Goal: Transaction & Acquisition: Purchase product/service

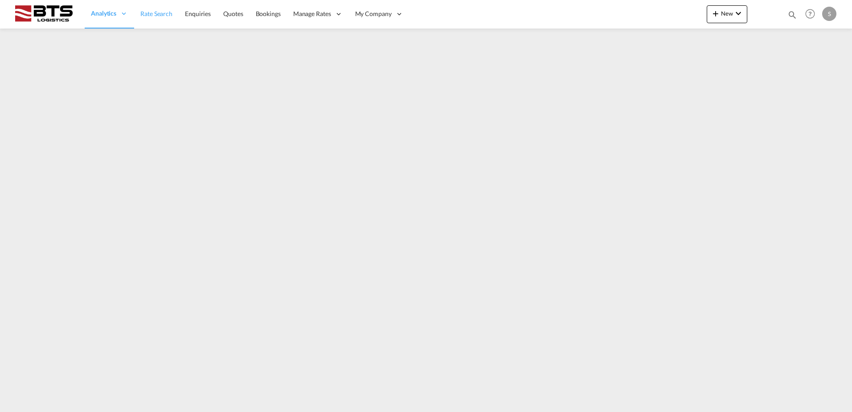
drag, startPoint x: 167, startPoint y: 11, endPoint x: 166, endPoint y: 16, distance: 5.0
click at [167, 11] on span "Rate Search" at bounding box center [156, 14] width 32 height 8
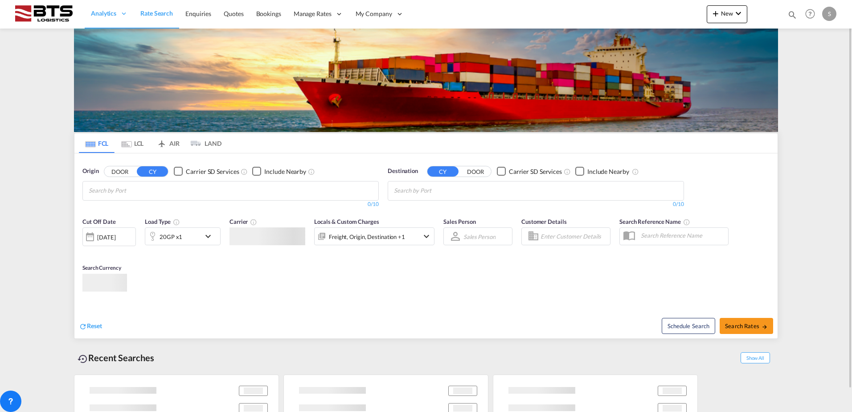
click at [154, 190] on input "Chips input." at bounding box center [131, 191] width 85 height 14
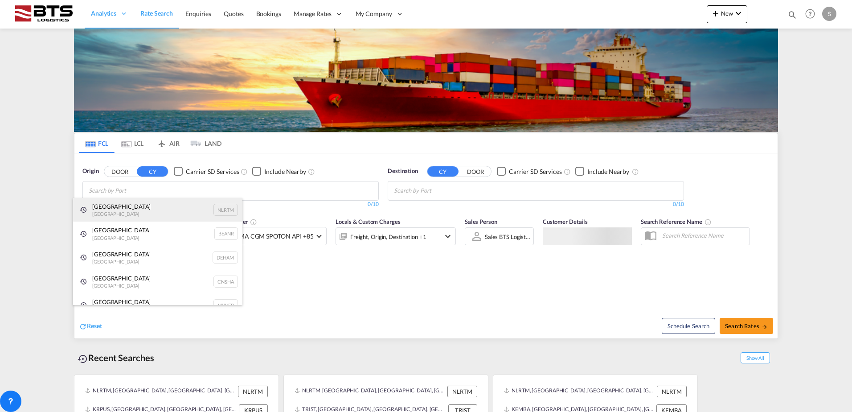
click at [134, 204] on div "[GEOGRAPHIC_DATA] [GEOGRAPHIC_DATA] NLRTM" at bounding box center [157, 210] width 169 height 24
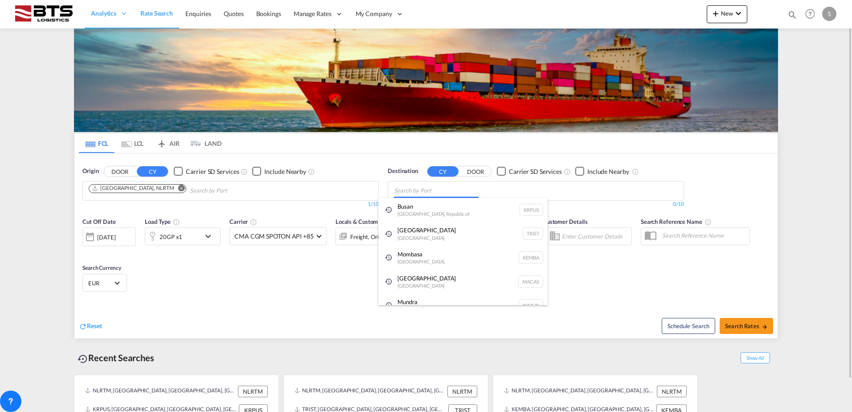
click at [434, 189] on body "Analytics Reports Dashboard Rate Search Enquiries Quotes Bookings" at bounding box center [426, 206] width 852 height 412
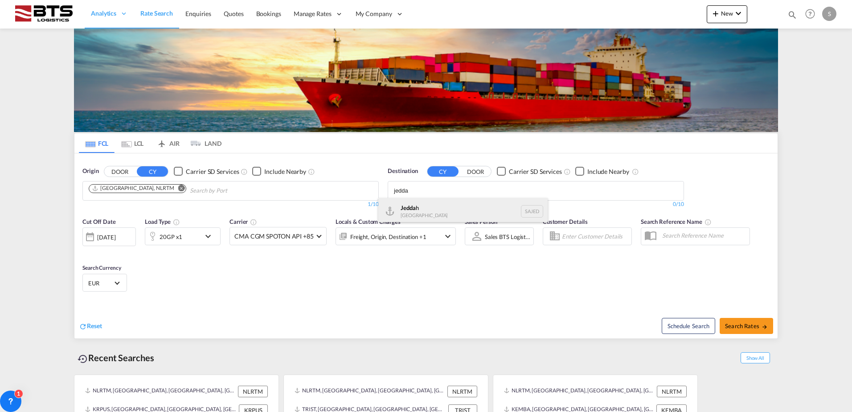
type input "jedda"
click at [429, 212] on div "Jedda h [GEOGRAPHIC_DATA] SAJED" at bounding box center [462, 211] width 169 height 27
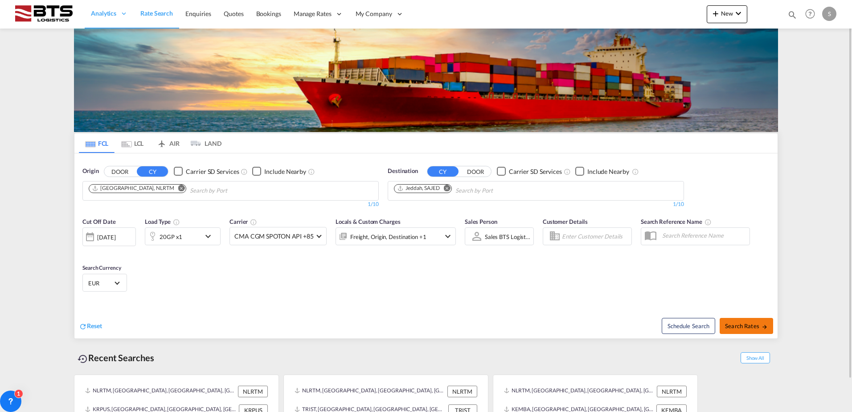
click at [748, 323] on span "Search Rates" at bounding box center [746, 325] width 43 height 7
type input "NLRTM to SAJED / [DATE]"
